Goal: Task Accomplishment & Management: Complete application form

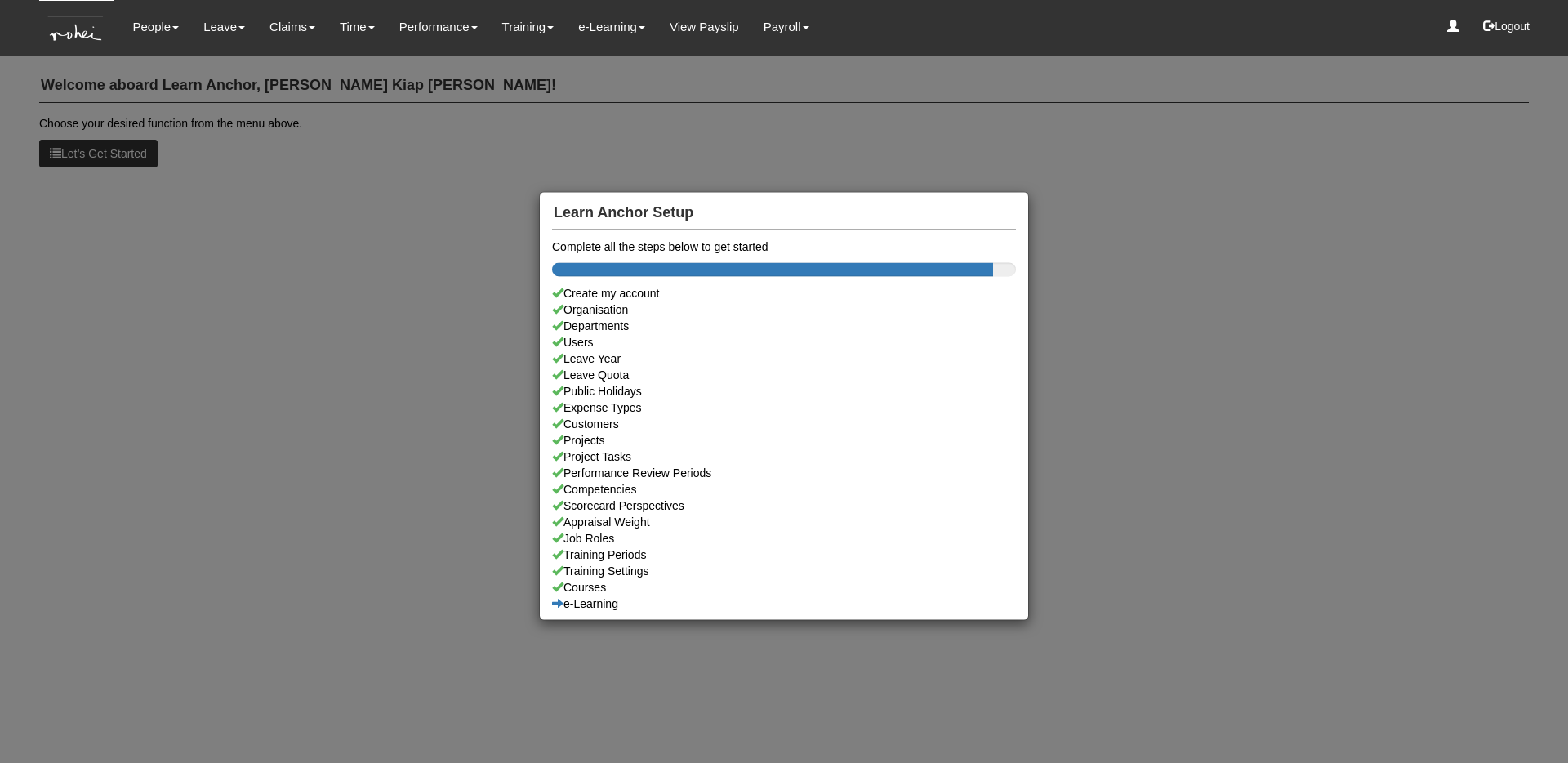
click at [219, 241] on div "Learn Anchor Setup Complete all the steps below to get started Create my accoun…" at bounding box center [784, 382] width 1568 height 763
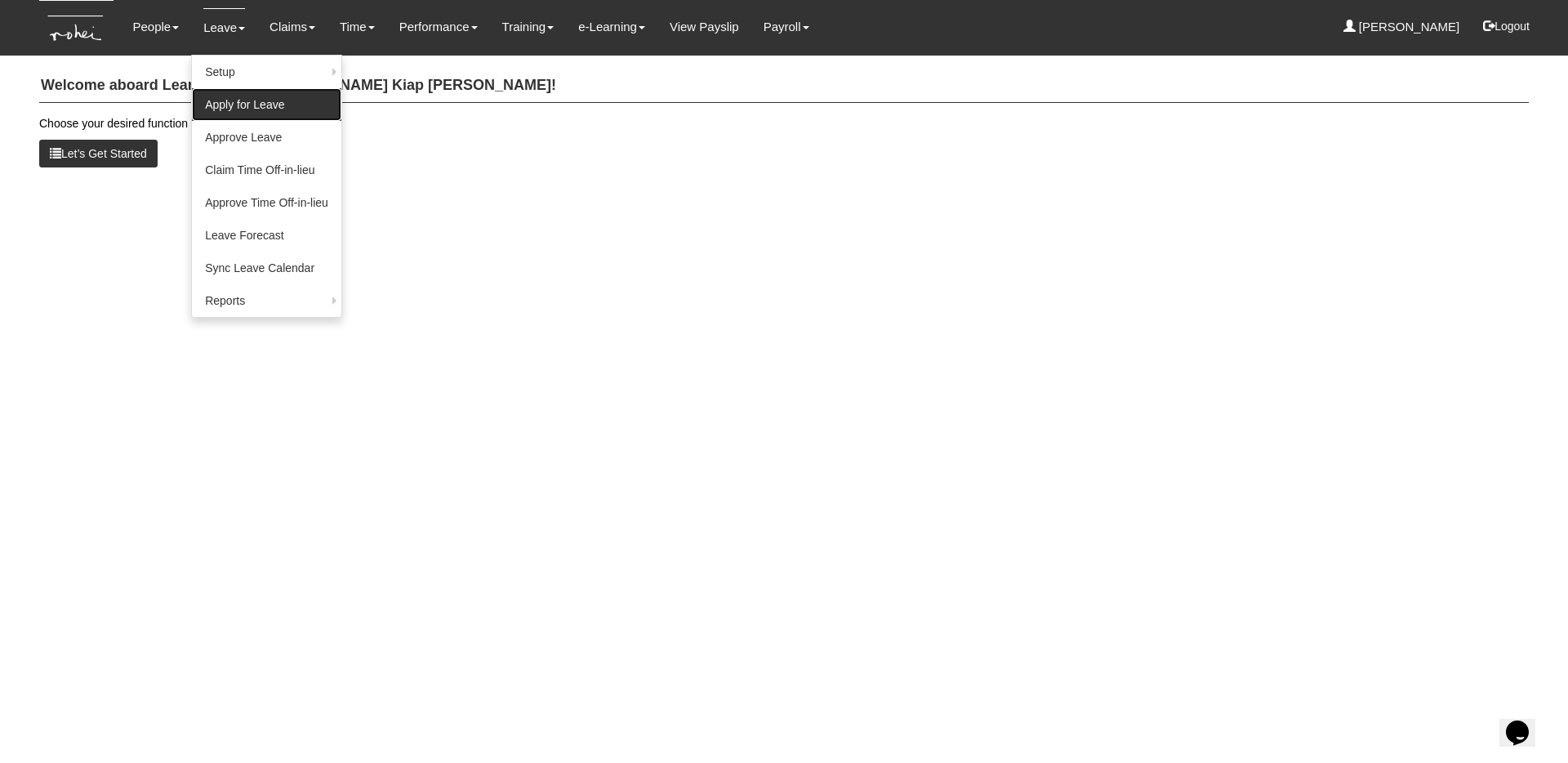
click at [228, 107] on link "Apply for Leave" at bounding box center [267, 104] width 150 height 33
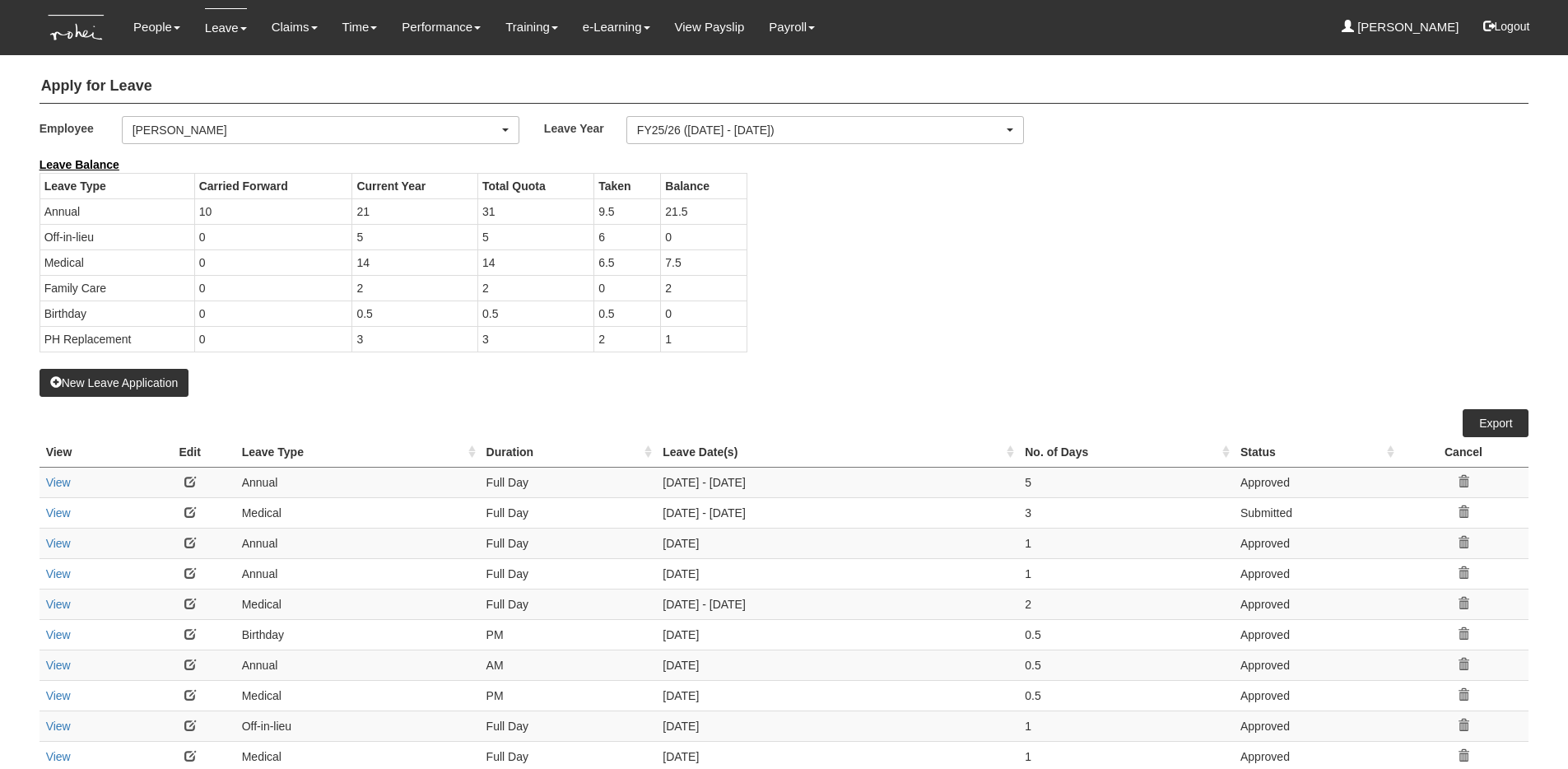
select select "50"
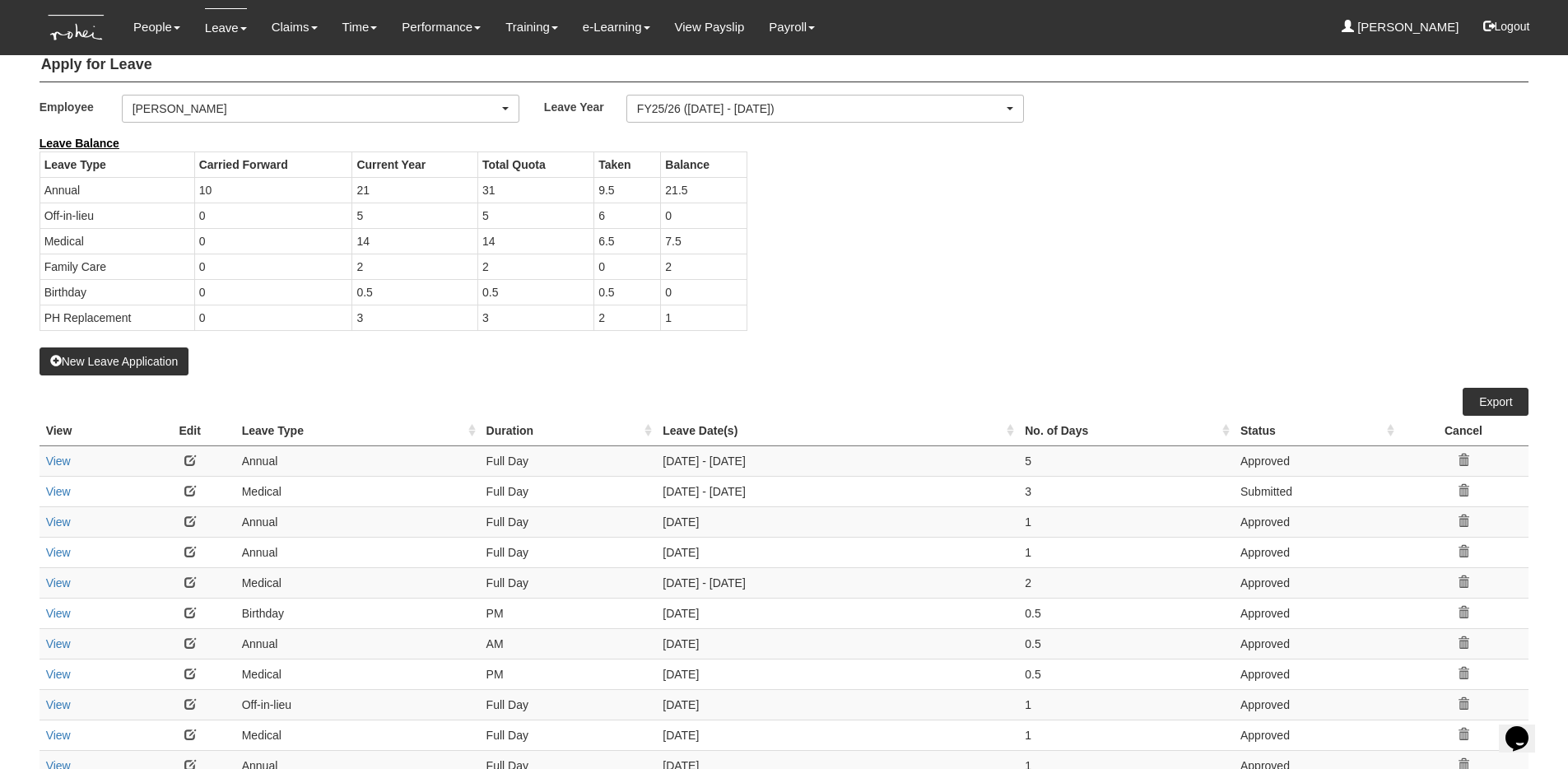
scroll to position [26, 0]
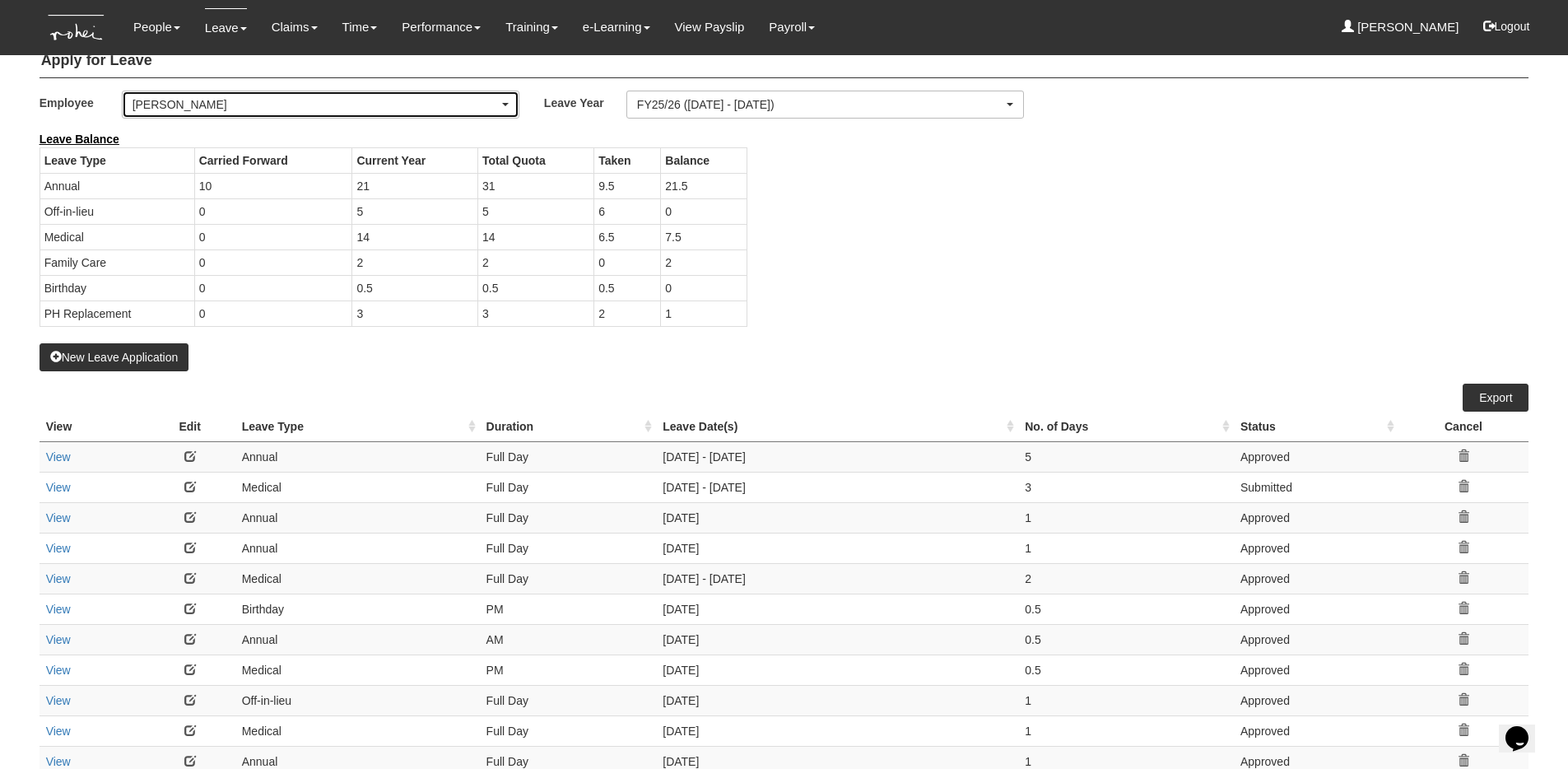
click at [426, 94] on div "[PERSON_NAME]" at bounding box center [320, 104] width 396 height 27
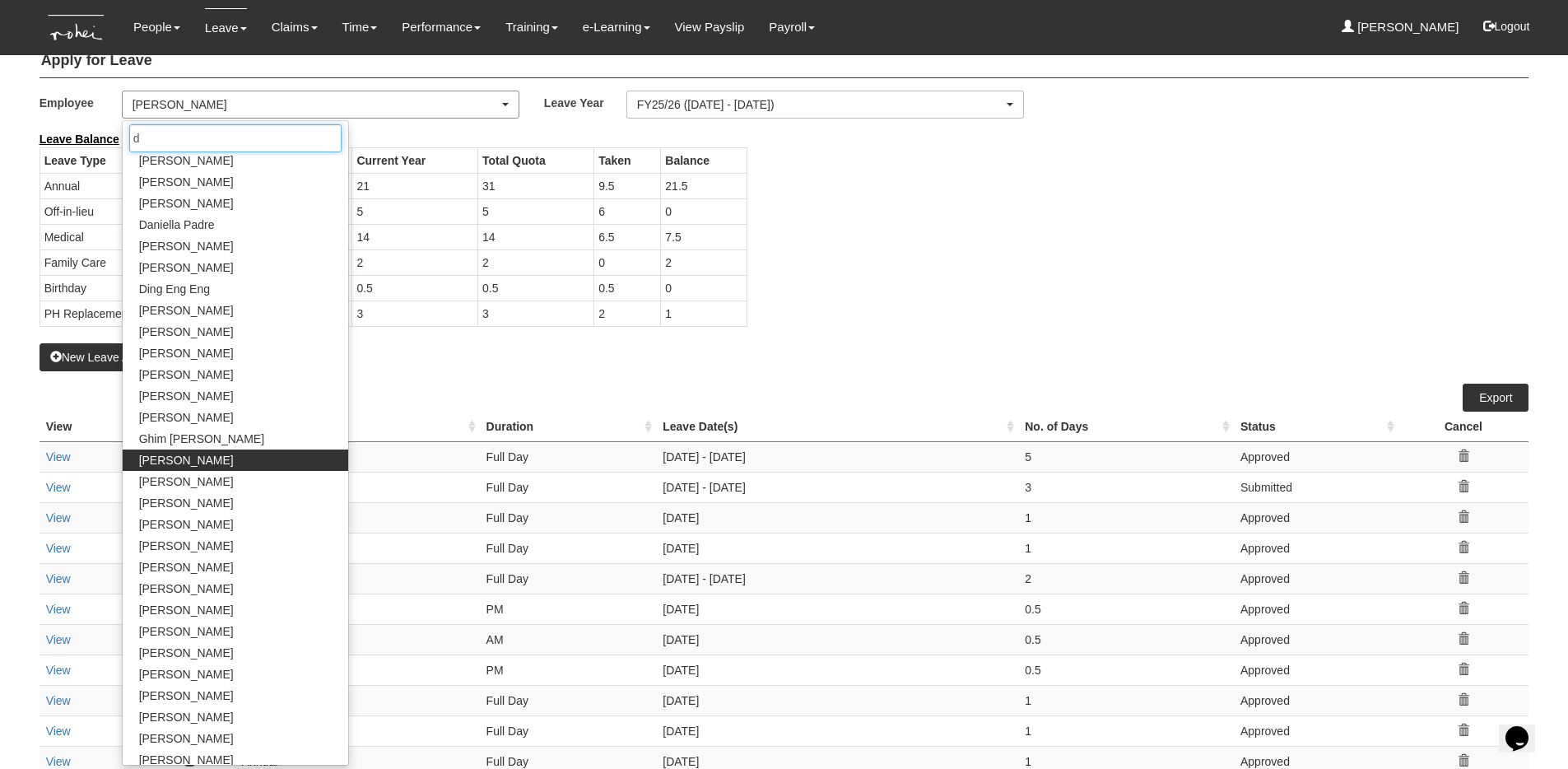
scroll to position [0, 0]
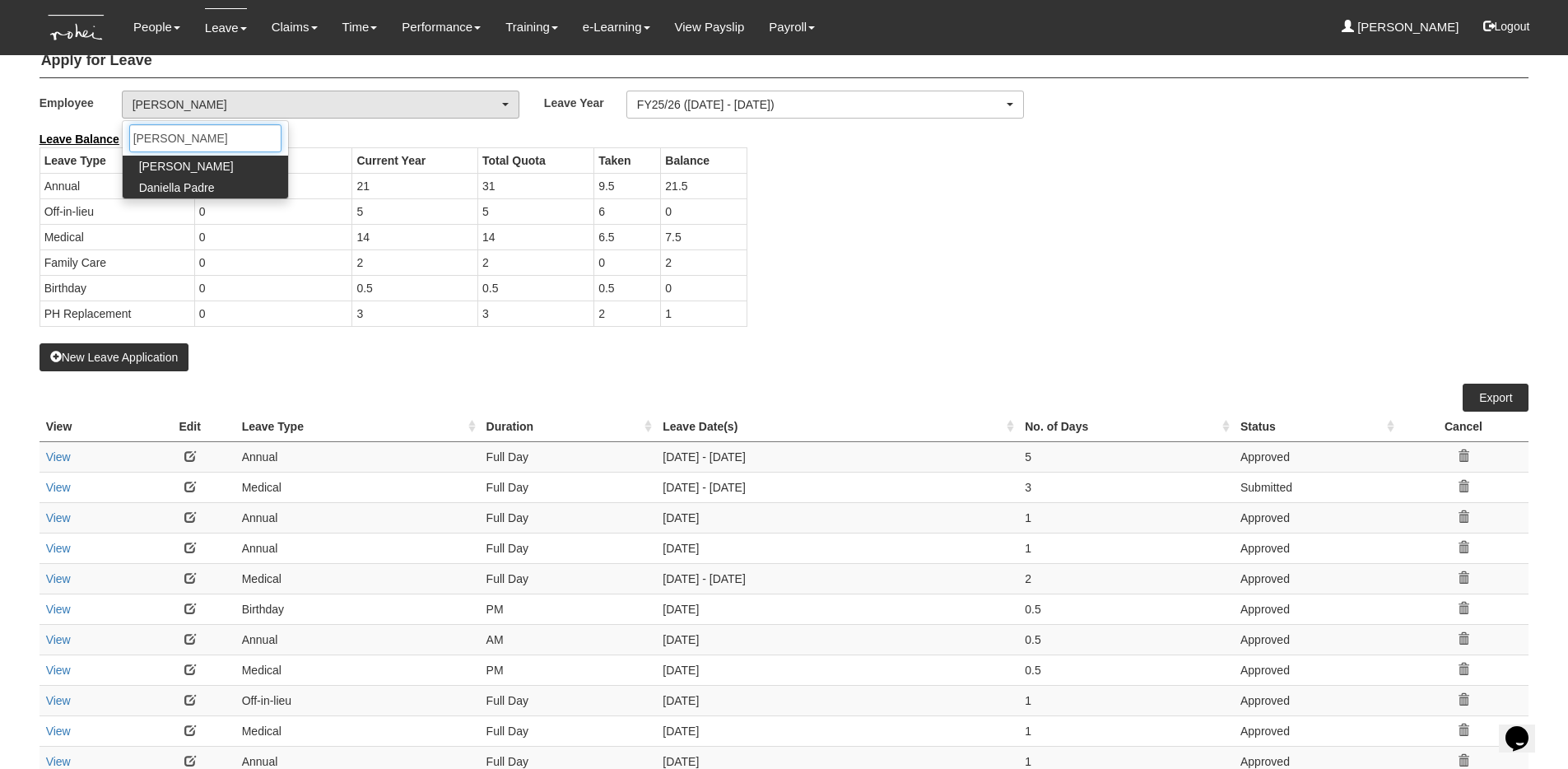
type input "dan"
click at [204, 186] on span "Daniella Padre" at bounding box center [177, 188] width 76 height 17
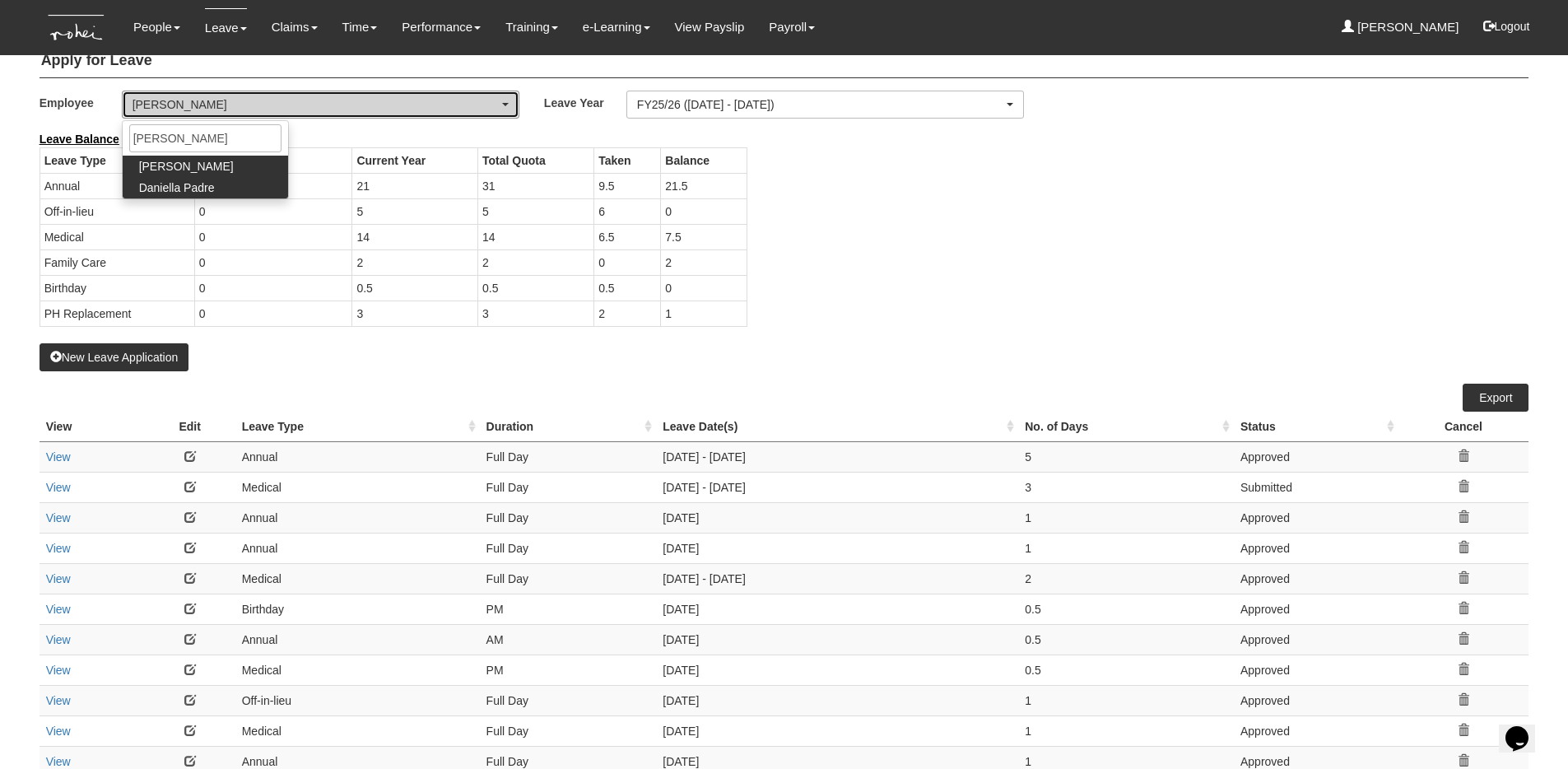
select select "c1ce4834-356b-40b5-b4b0-f467641705a6"
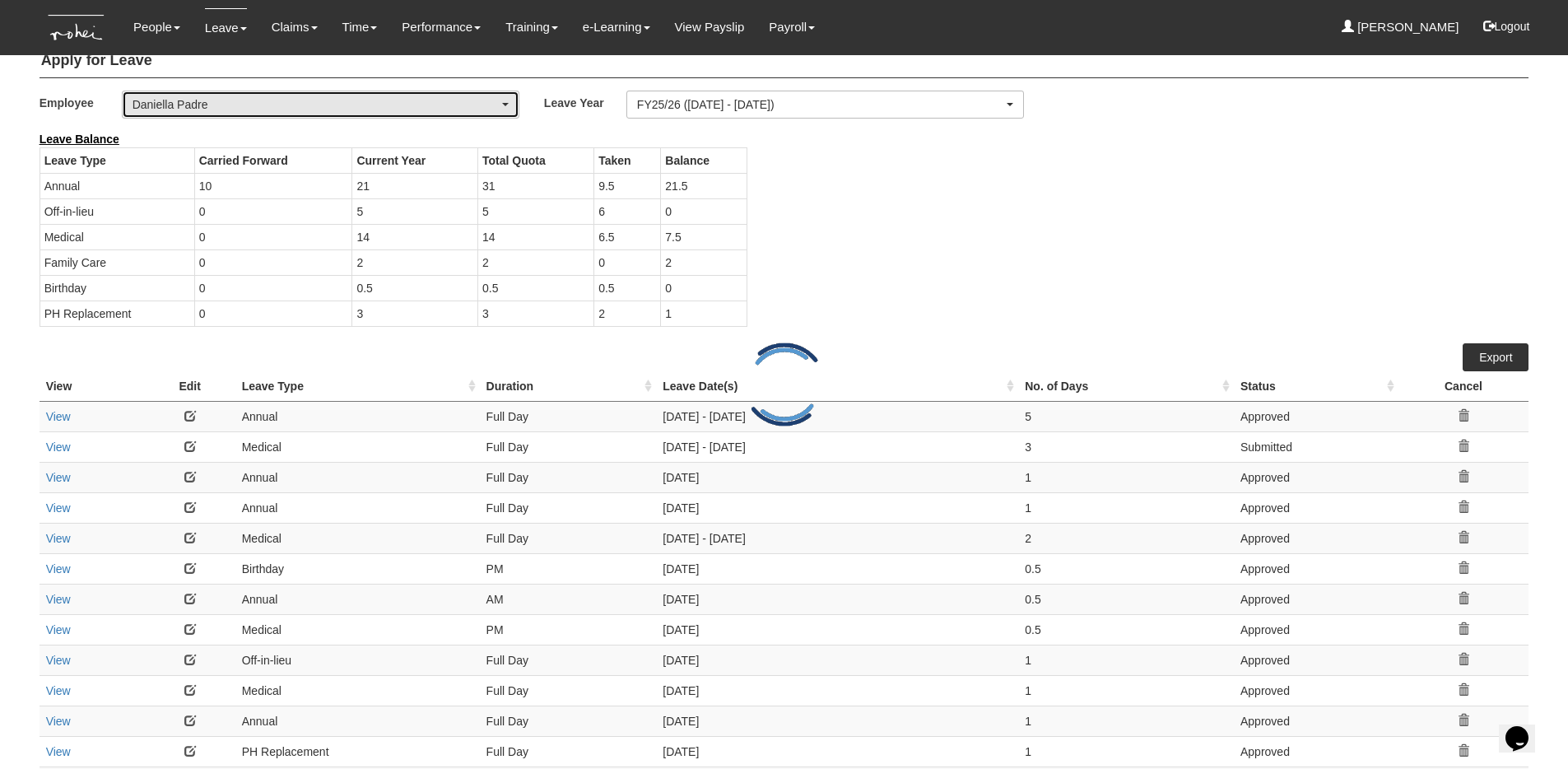
select select "50"
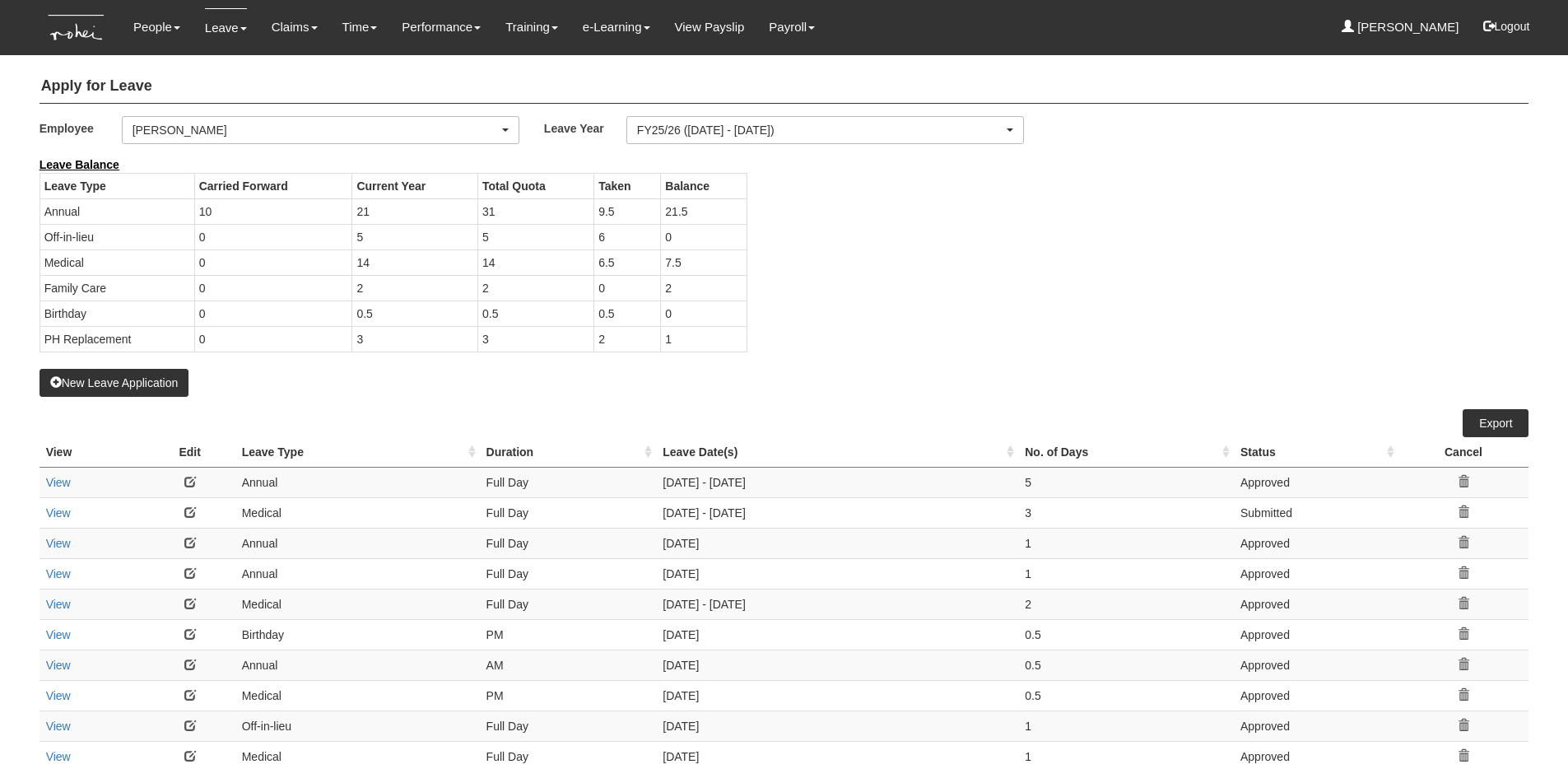
select select "50"
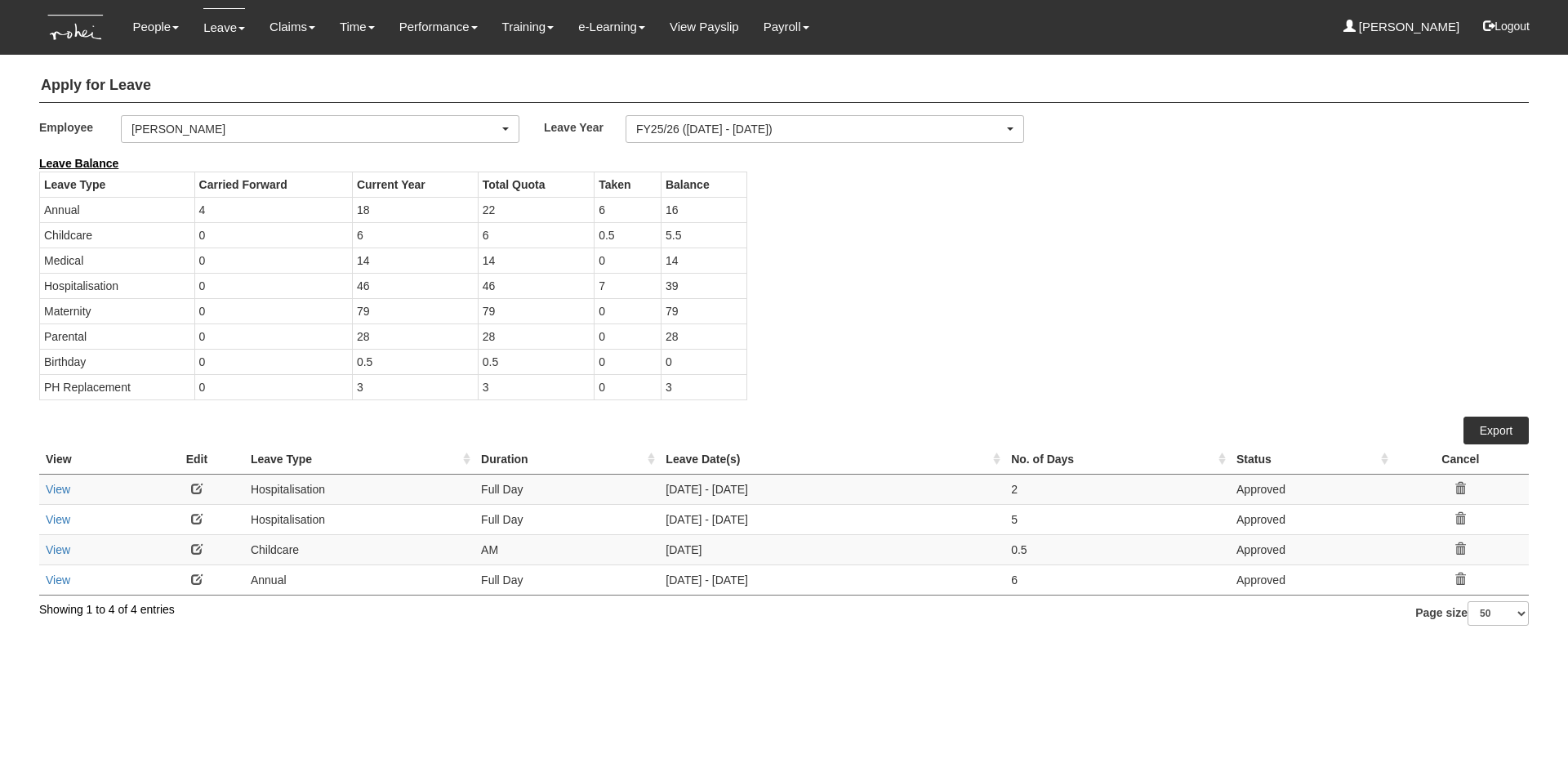
select select "b8e418c5-4215-4e95-9dcc-22ebf7c6c43a"
select select "50"
